Goal: Information Seeking & Learning: Compare options

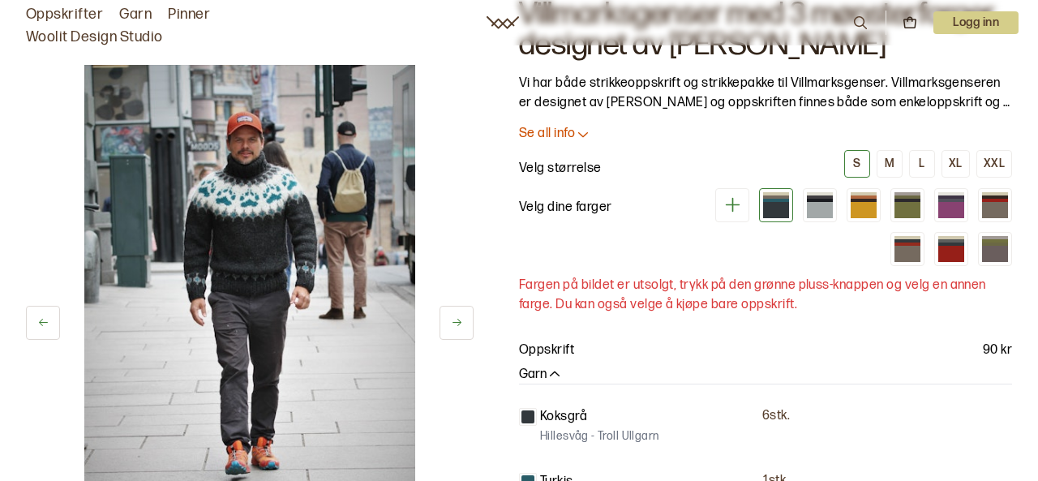
scroll to position [84, 0]
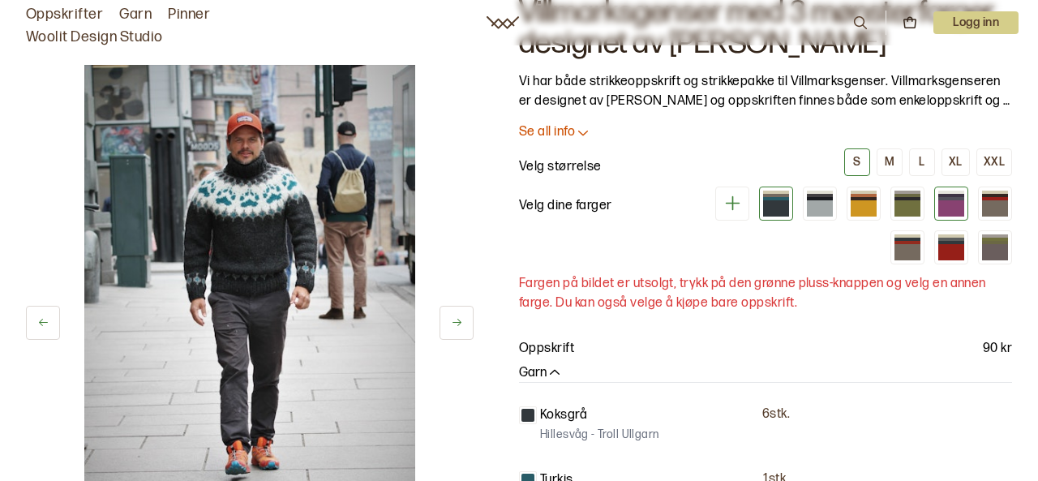
click at [953, 206] on div at bounding box center [951, 208] width 26 height 16
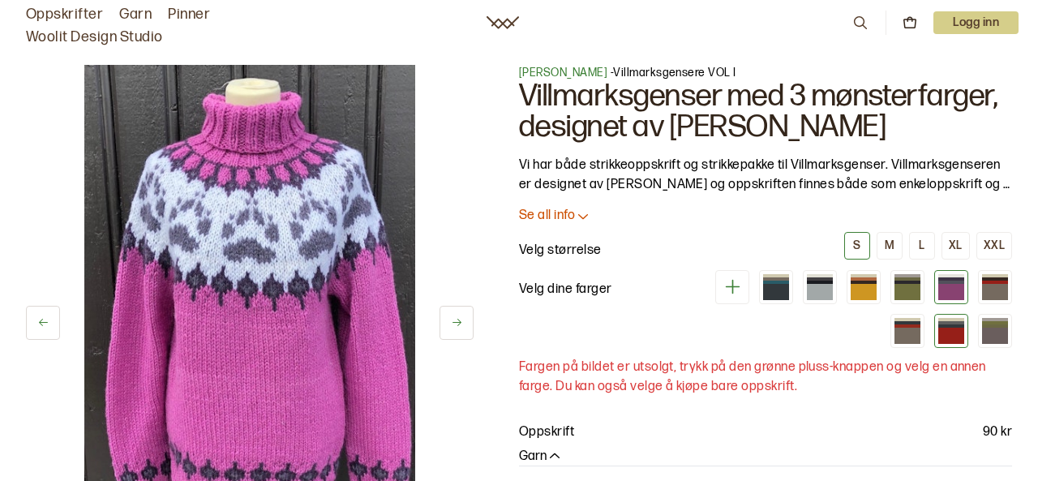
click at [940, 335] on div at bounding box center [951, 336] width 26 height 16
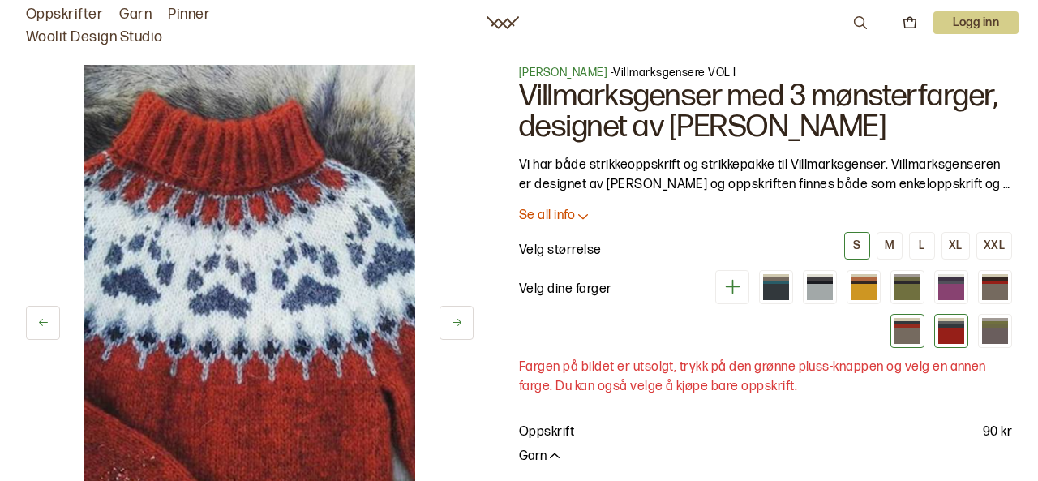
click at [909, 332] on div at bounding box center [907, 336] width 26 height 16
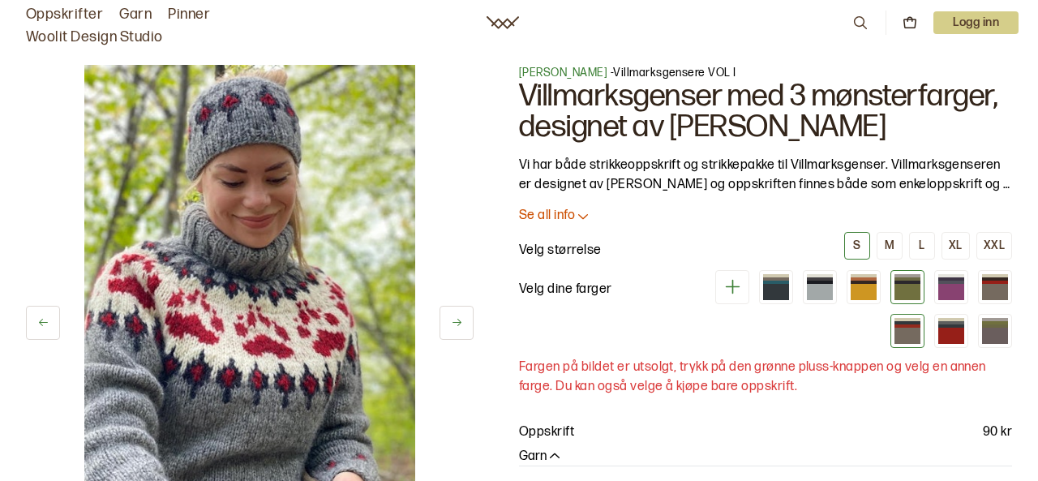
click at [910, 286] on div at bounding box center [907, 292] width 26 height 16
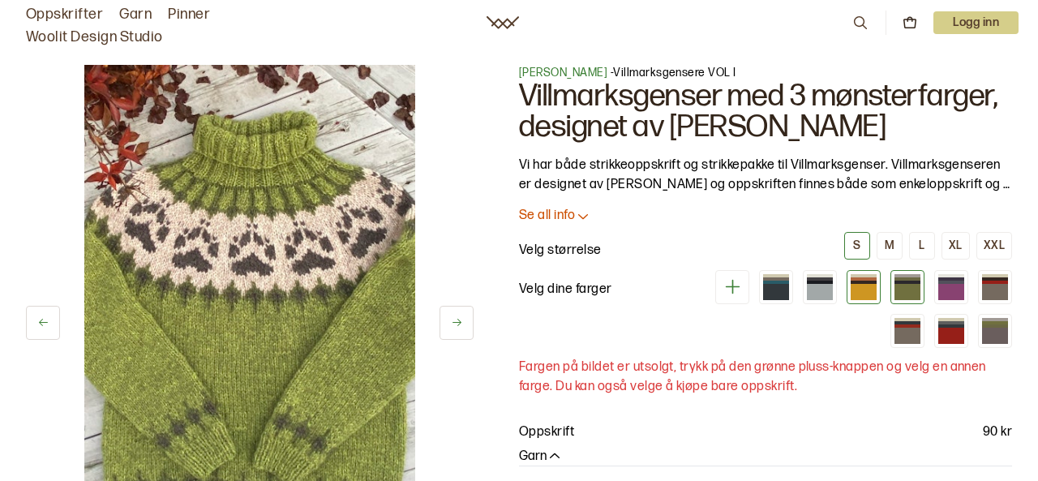
click at [864, 284] on div at bounding box center [863, 292] width 26 height 16
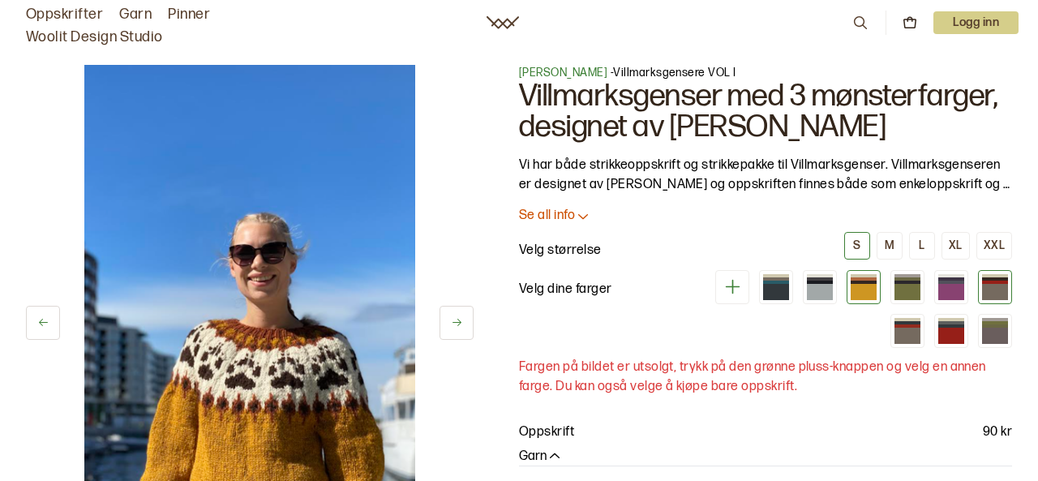
click at [992, 293] on div at bounding box center [995, 292] width 26 height 16
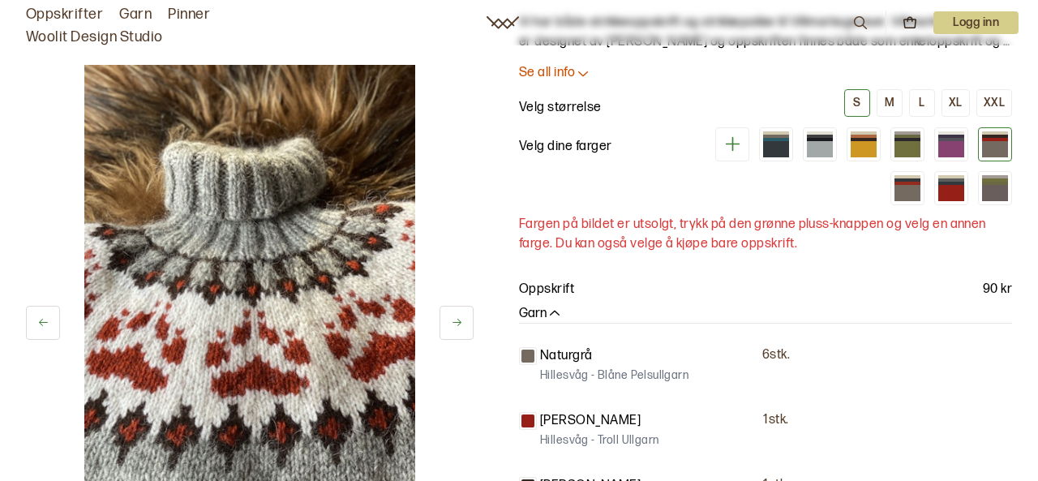
scroll to position [147, 0]
